Goal: Information Seeking & Learning: Learn about a topic

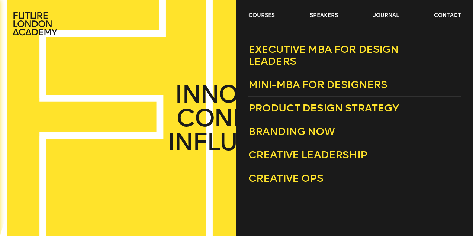
click at [264, 16] on link "courses" at bounding box center [261, 15] width 26 height 7
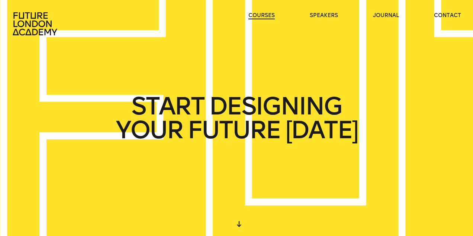
click at [261, 17] on link "courses" at bounding box center [261, 15] width 26 height 7
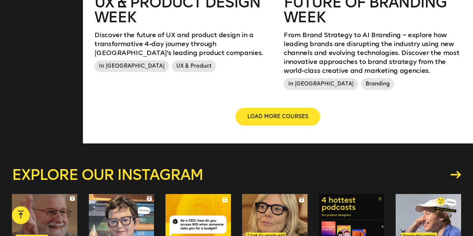
scroll to position [938, 0]
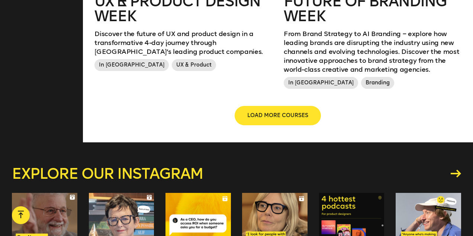
click at [269, 114] on span "LOAD MORE COURSES" at bounding box center [277, 115] width 61 height 7
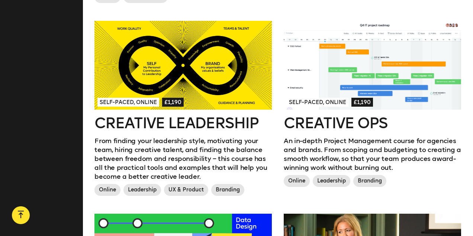
scroll to position [629, 0]
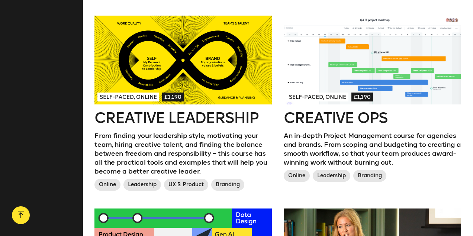
click at [147, 98] on span "Self-paced, Online" at bounding box center [128, 97] width 62 height 9
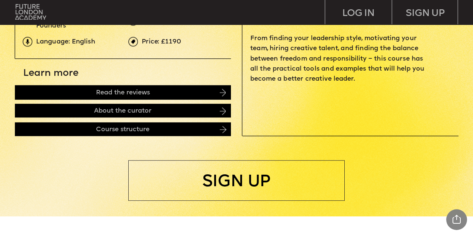
scroll to position [297, 0]
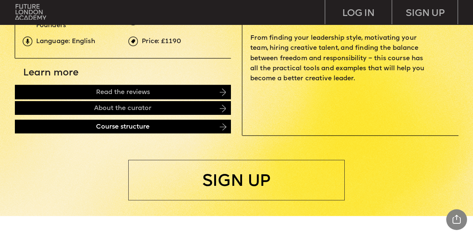
click at [136, 128] on div "Course structure" at bounding box center [123, 127] width 216 height 14
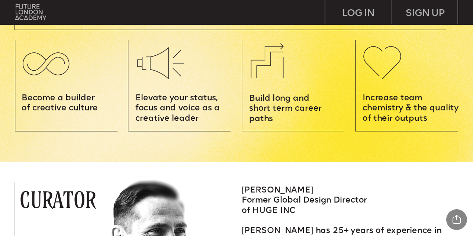
scroll to position [785, 0]
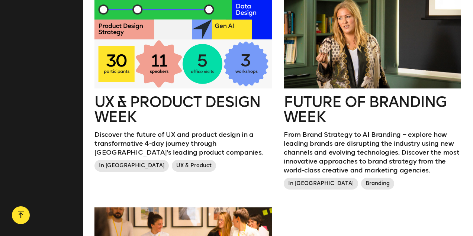
scroll to position [838, 0]
